Goal: Find specific page/section: Find specific page/section

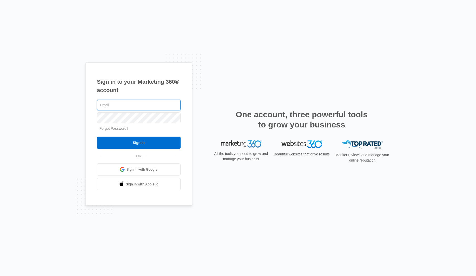
type input "[EMAIL_ADDRESS][PERSON_NAME][DOMAIN_NAME]"
click at [139, 145] on input "Sign In" at bounding box center [138, 143] width 83 height 12
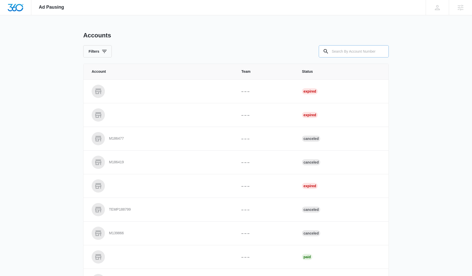
click at [342, 50] on input "text" at bounding box center [354, 51] width 70 height 12
paste input "M336539"
type input "M336539"
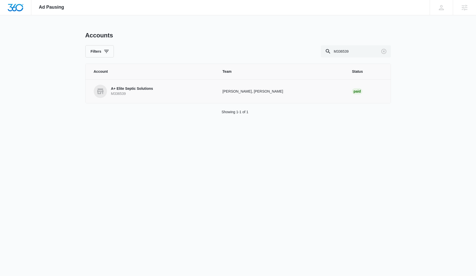
click at [135, 89] on p "A+ Elite Septic Solutions" at bounding box center [132, 88] width 42 height 5
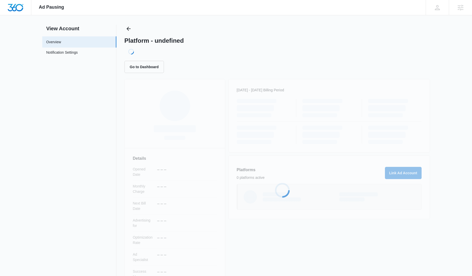
scroll to position [28, 0]
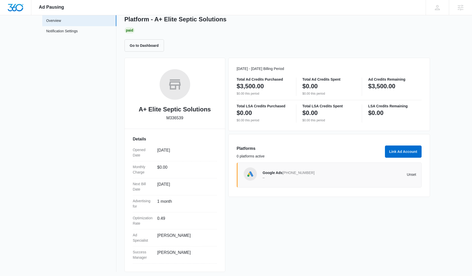
click at [284, 171] on span "[PHONE_NUMBER]" at bounding box center [298, 173] width 32 height 4
